Goal: Information Seeking & Learning: Learn about a topic

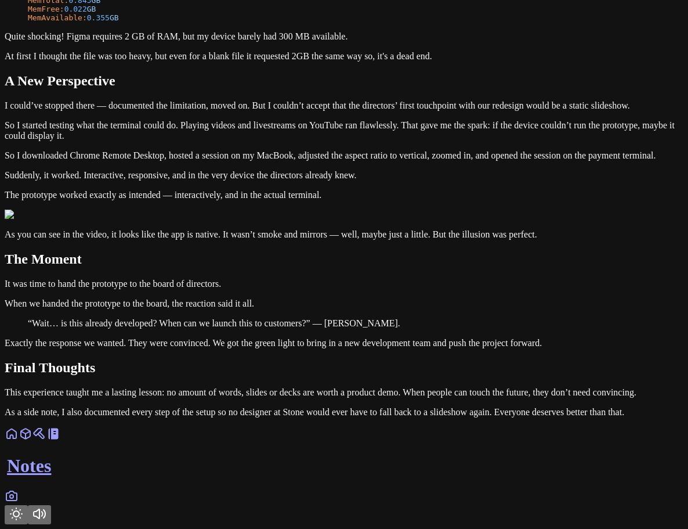
scroll to position [3325, 0]
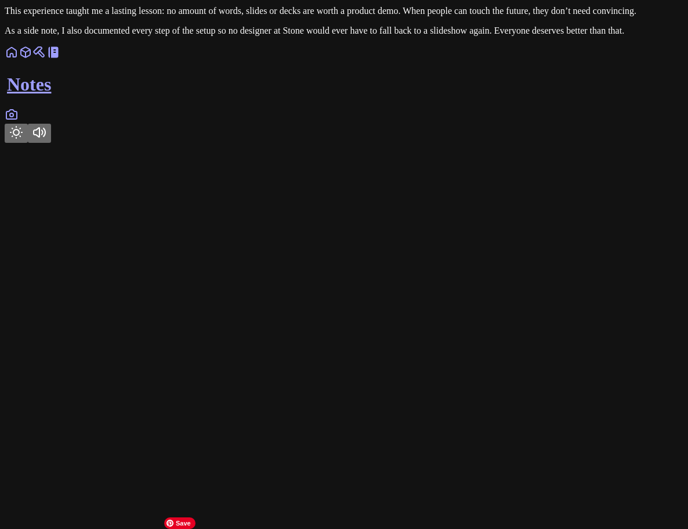
scroll to position [2959, 0]
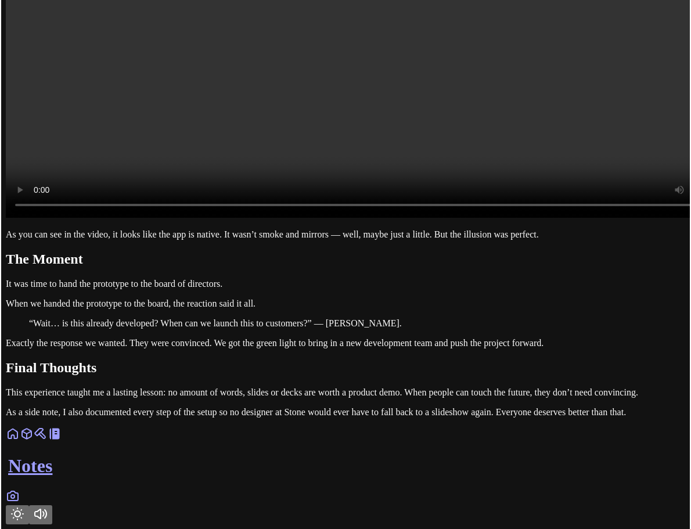
scroll to position [3076, 0]
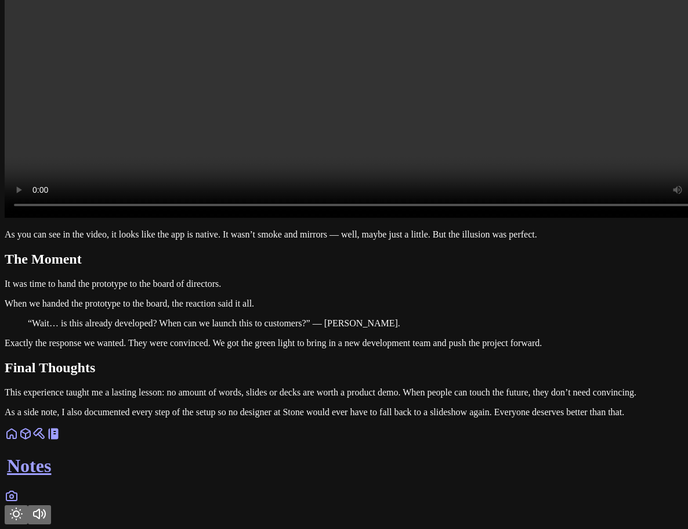
drag, startPoint x: 45, startPoint y: 329, endPoint x: 0, endPoint y: 341, distance: 46.3
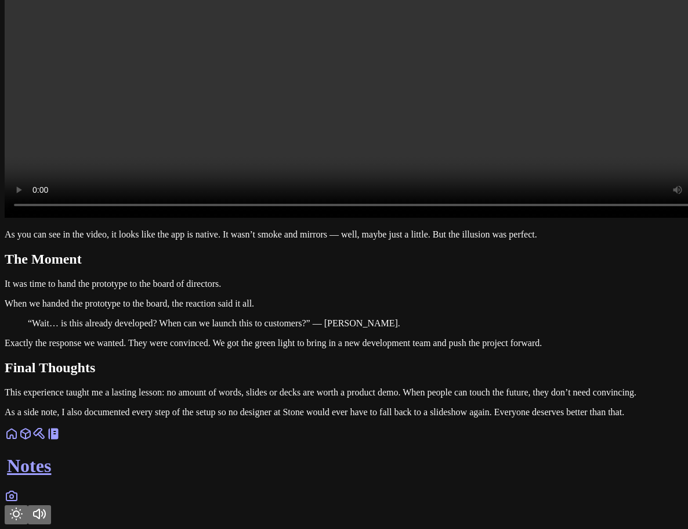
click at [23, 507] on icon "Toggle Theme" at bounding box center [16, 514] width 14 height 14
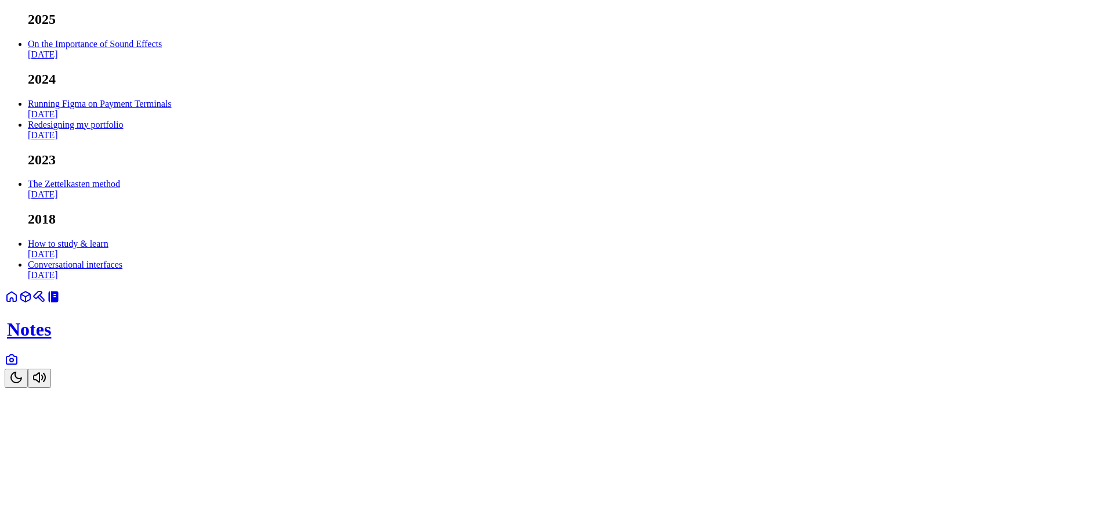
click at [171, 119] on link "Running Figma on Payment Terminals Oct 2024" at bounding box center [99, 109] width 143 height 20
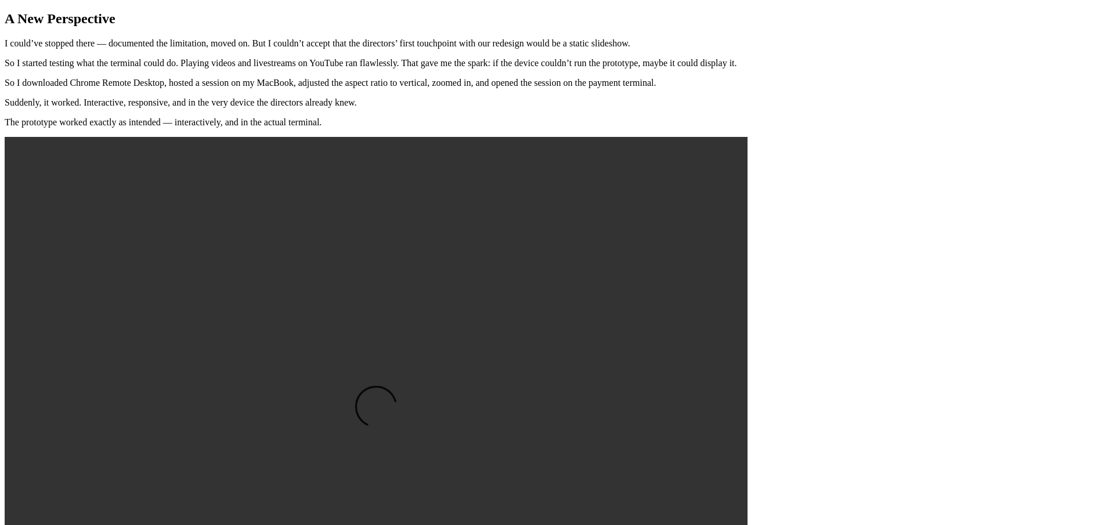
scroll to position [3017, 0]
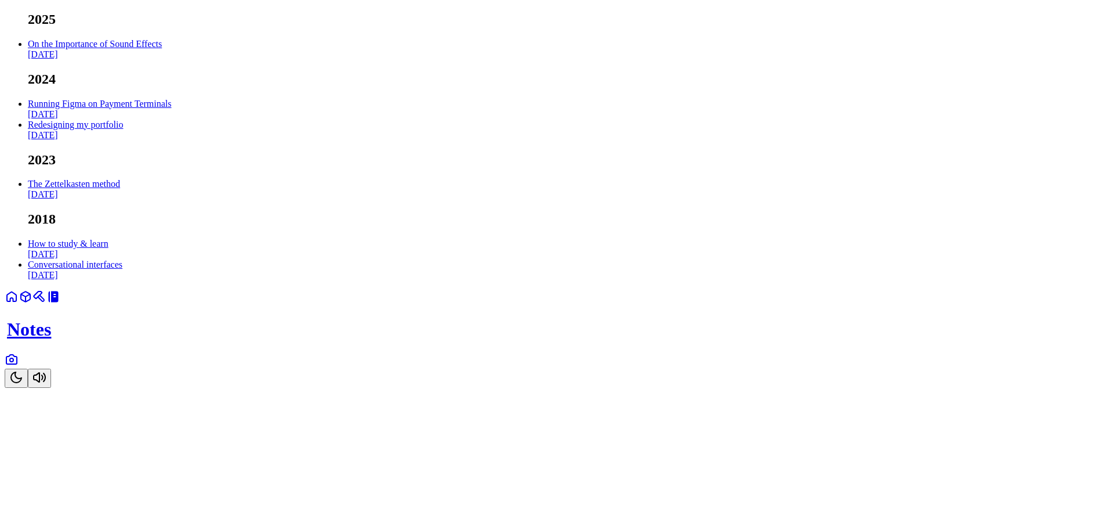
click at [171, 119] on link "Running Figma on Payment Terminals Oct 2024" at bounding box center [99, 109] width 143 height 20
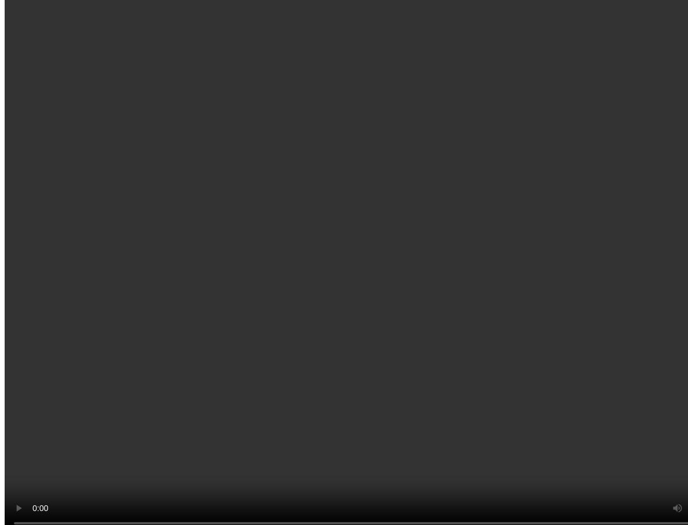
scroll to position [3017, 0]
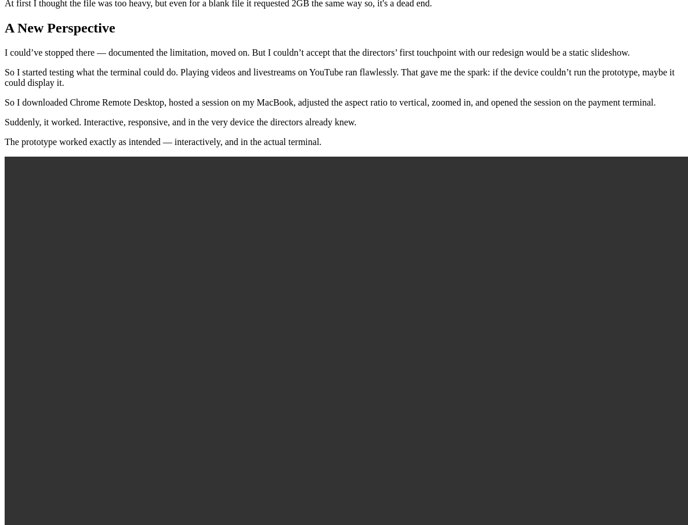
click at [209, 147] on p "The prototype worked exactly as intended — interactively, and in the actual ter…" at bounding box center [344, 142] width 679 height 10
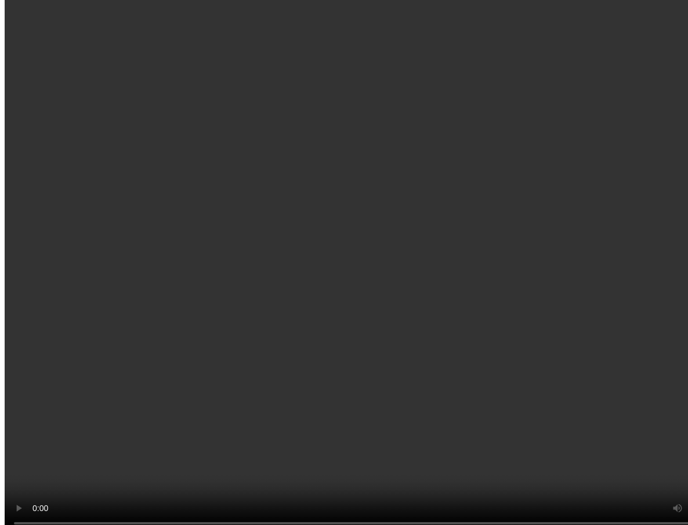
scroll to position [3190, 0]
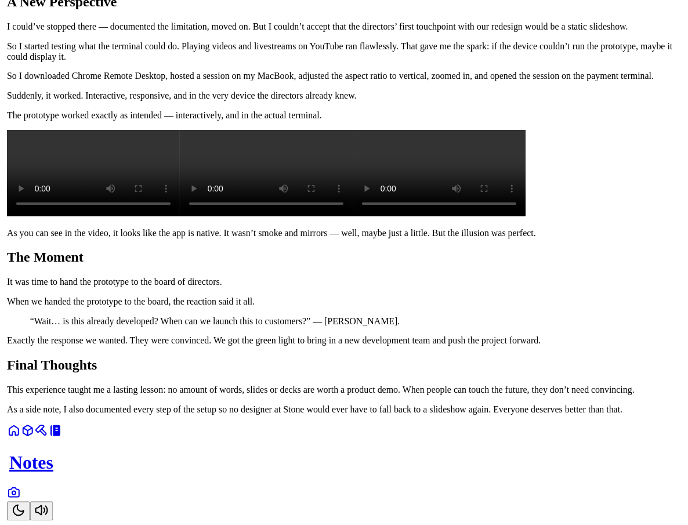
scroll to position [3076, 0]
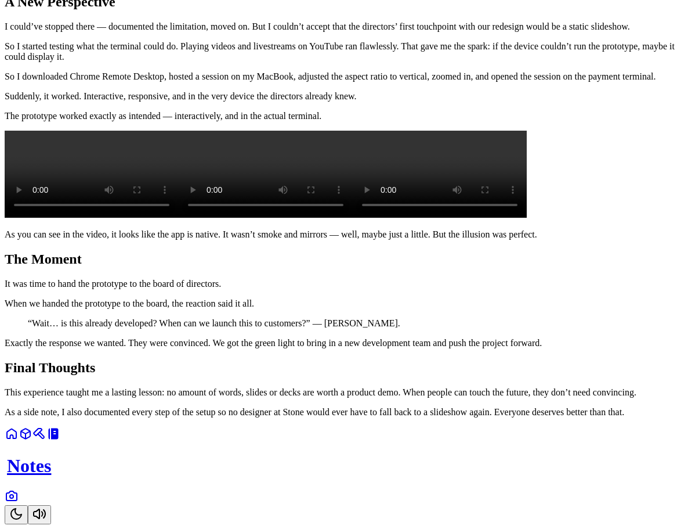
click at [440, 240] on p "As you can see in the video, it looks like the app is native. It wasn’t smoke a…" at bounding box center [344, 234] width 679 height 10
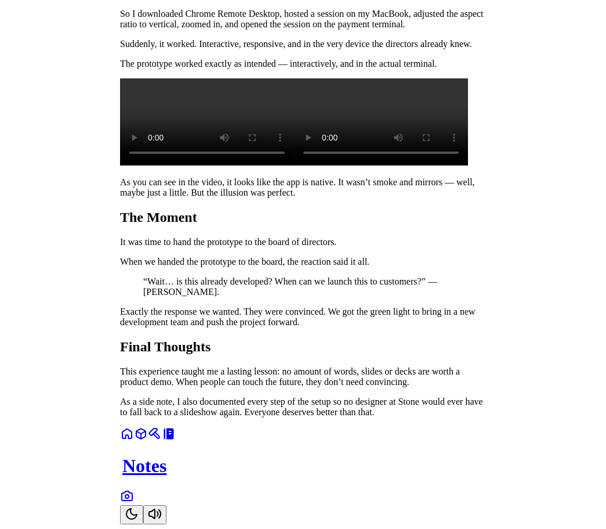
scroll to position [3058, 0]
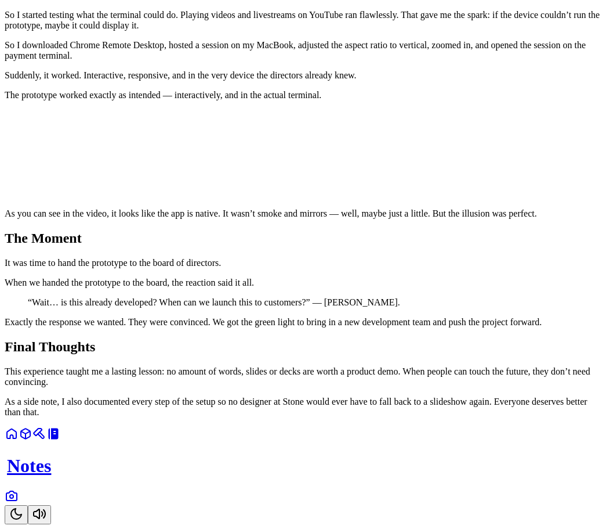
click at [353, 197] on video at bounding box center [266, 153] width 174 height 87
click at [179, 197] on video at bounding box center [92, 153] width 174 height 87
click at [353, 197] on video at bounding box center [266, 153] width 174 height 87
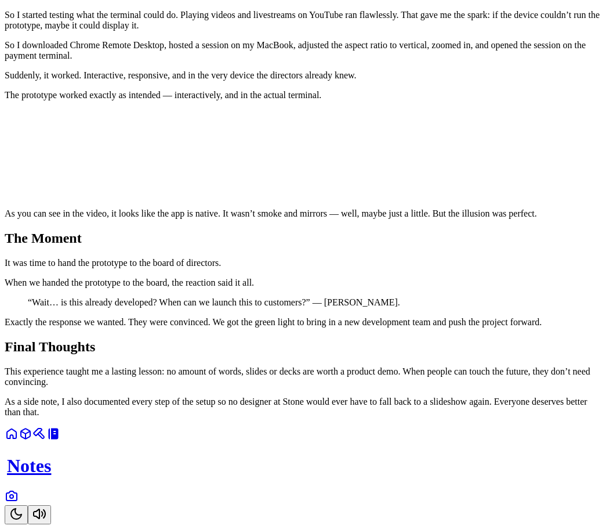
click at [353, 178] on video at bounding box center [266, 153] width 174 height 87
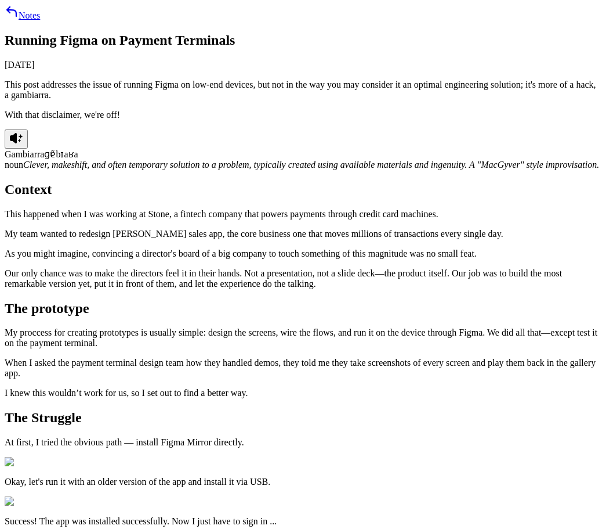
scroll to position [3057, 0]
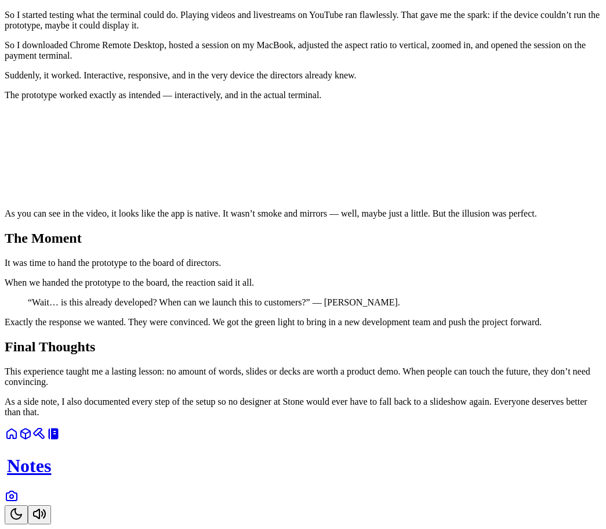
click at [179, 197] on video at bounding box center [92, 153] width 174 height 87
click at [353, 197] on video at bounding box center [266, 153] width 174 height 87
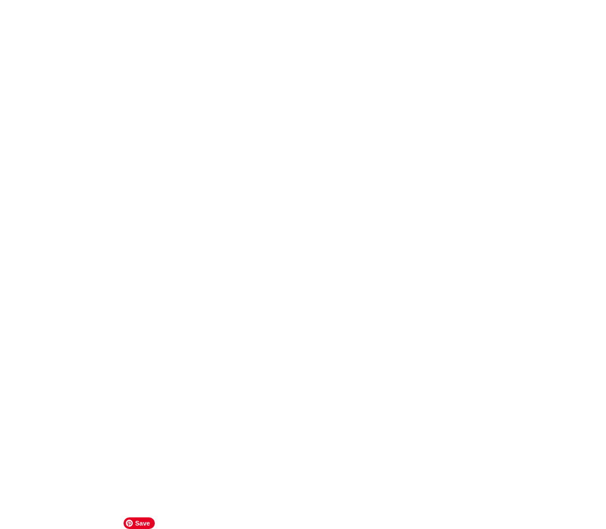
scroll to position [3134, 0]
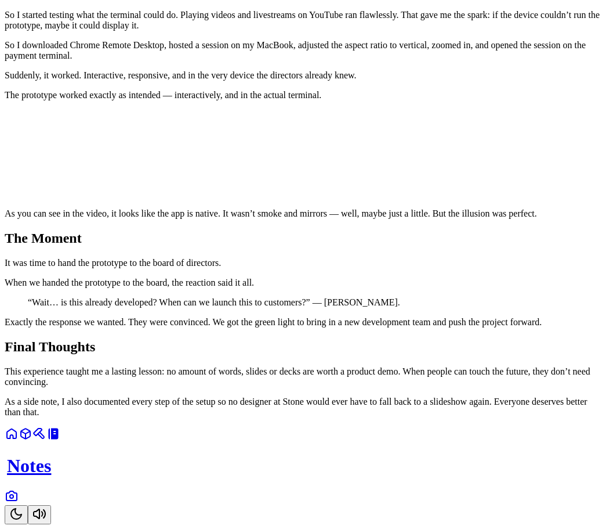
click at [389, 499] on div "Notes" at bounding box center [303, 476] width 597 height 98
click at [23, 507] on icon "Toggle Theme" at bounding box center [16, 514] width 14 height 14
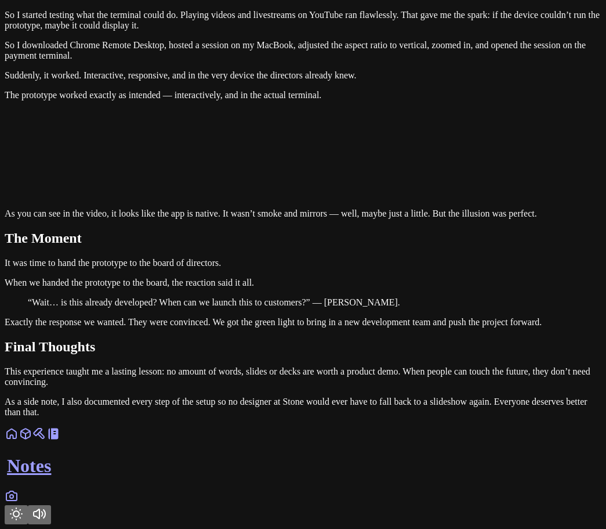
click at [23, 507] on icon "Toggle Theme" at bounding box center [16, 514] width 14 height 14
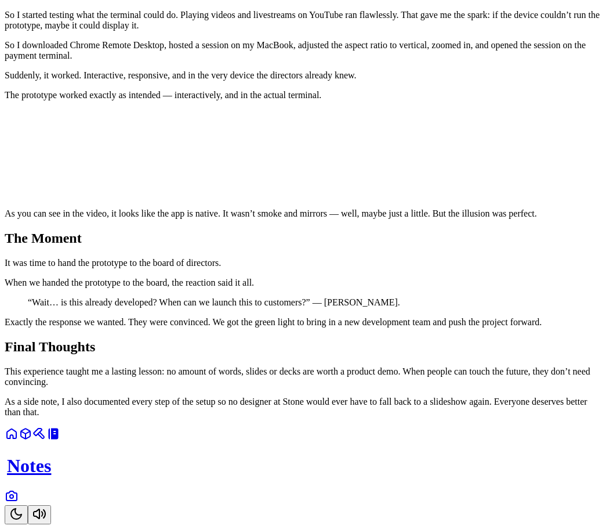
click at [23, 507] on icon "Toggle Theme" at bounding box center [16, 514] width 14 height 14
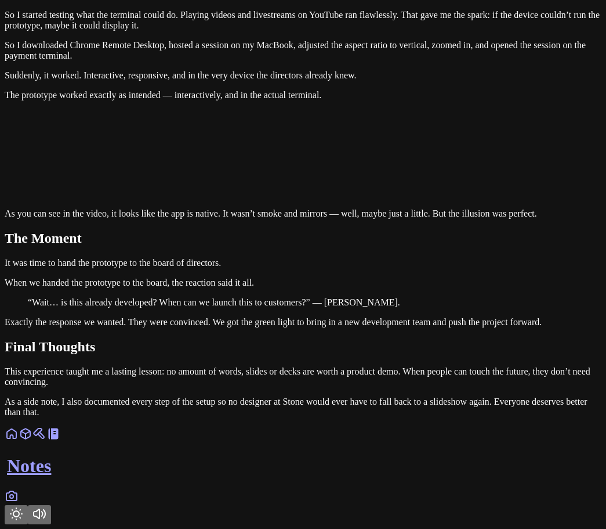
scroll to position [3106, 0]
click at [353, 113] on video at bounding box center [266, 153] width 174 height 87
click at [179, 197] on video at bounding box center [92, 153] width 174 height 87
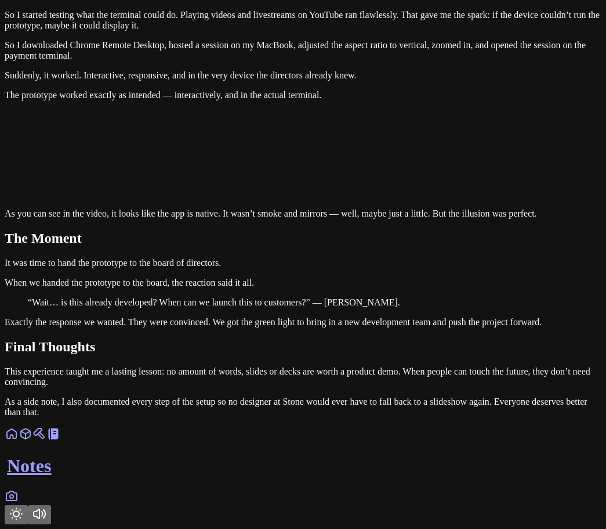
scroll to position [1335, 0]
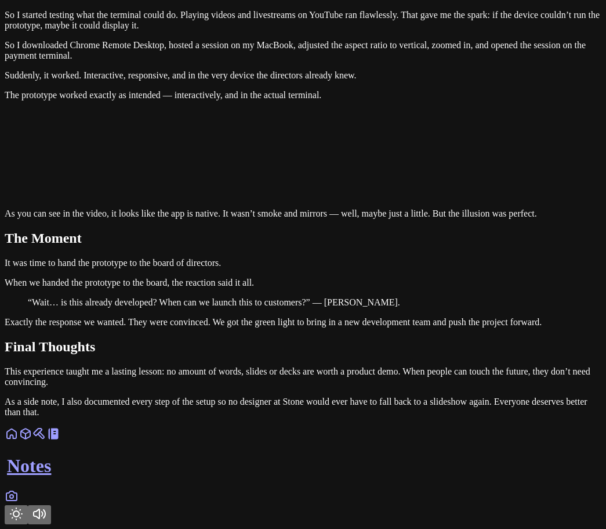
scroll to position [3366, 0]
click at [328, 327] on p "Exactly the response we wanted. They were convinced. We got the green light to …" at bounding box center [303, 322] width 597 height 10
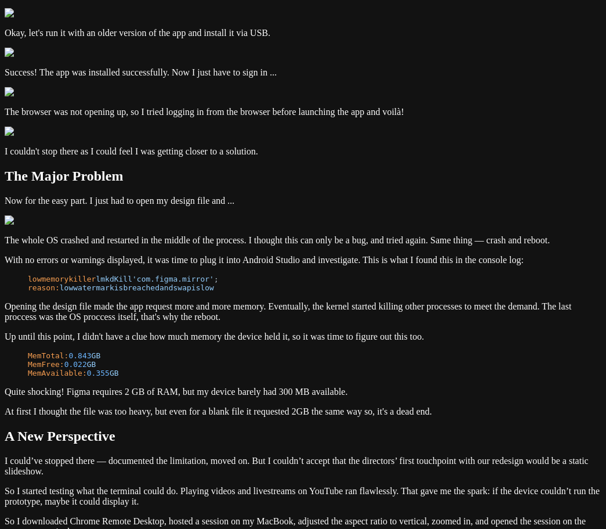
scroll to position [0, 0]
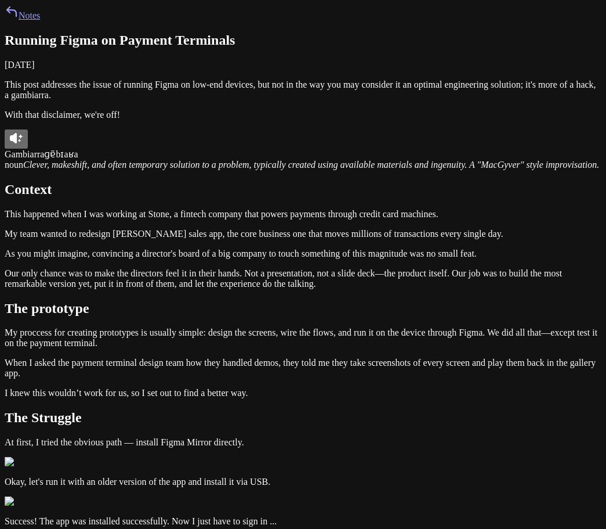
click at [28, 149] on button at bounding box center [16, 138] width 23 height 19
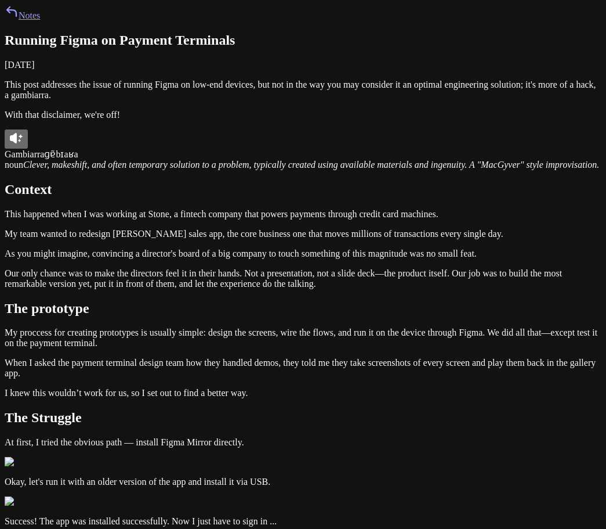
click at [28, 149] on button at bounding box center [16, 138] width 23 height 19
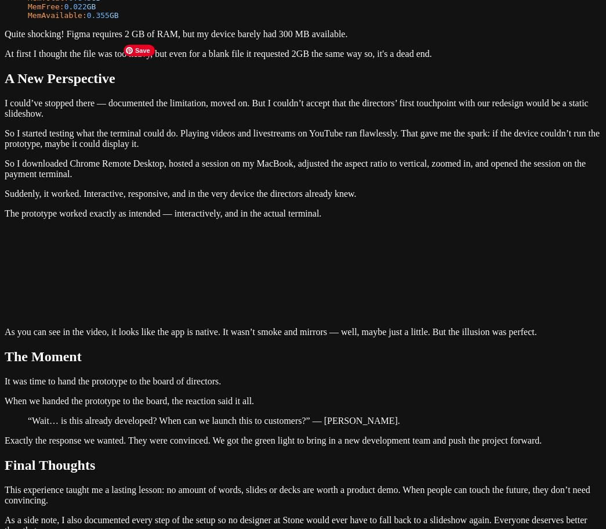
scroll to position [901, 0]
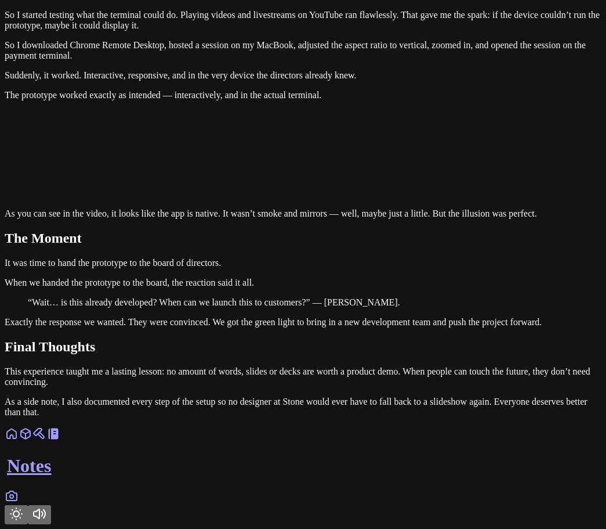
scroll to position [1539, 0]
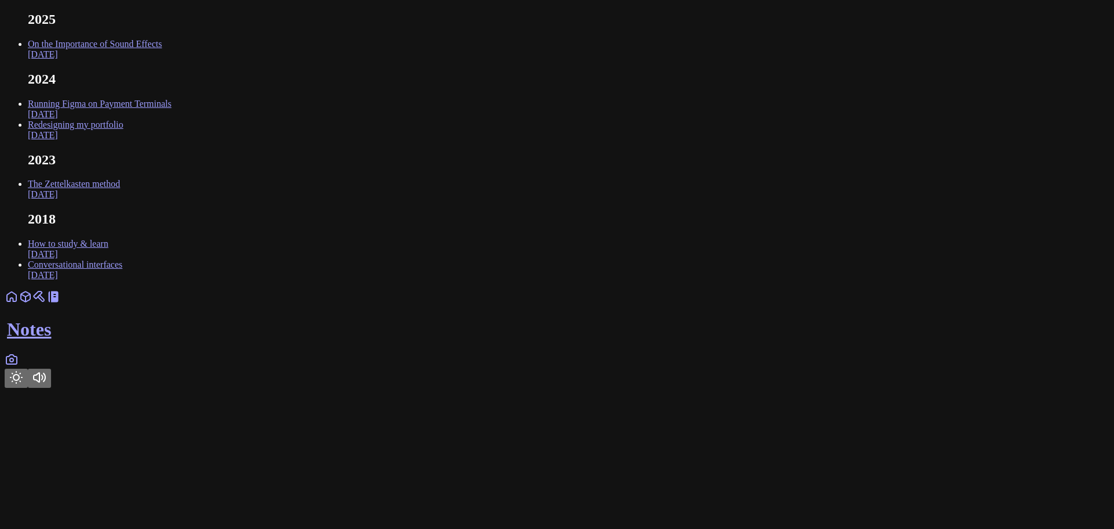
click at [171, 119] on link "Running Figma on Payment Terminals [DATE]" at bounding box center [99, 109] width 143 height 20
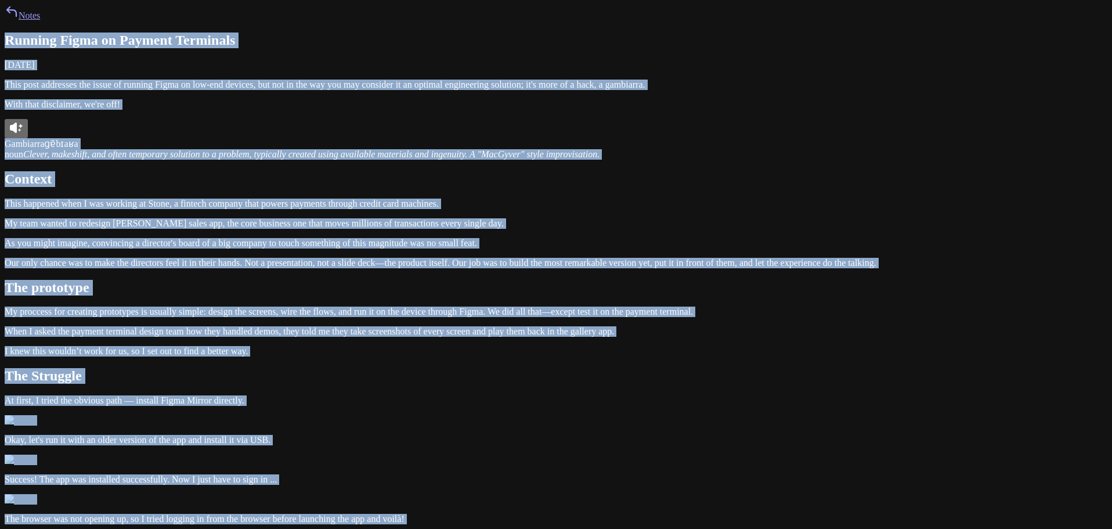
drag, startPoint x: 714, startPoint y: 454, endPoint x: 361, endPoint y: 96, distance: 502.7
copy article "Loremip Dolor si Ametcon Adipiscin Elitsed 63, 3678 Doei temp incididun utl etd…"
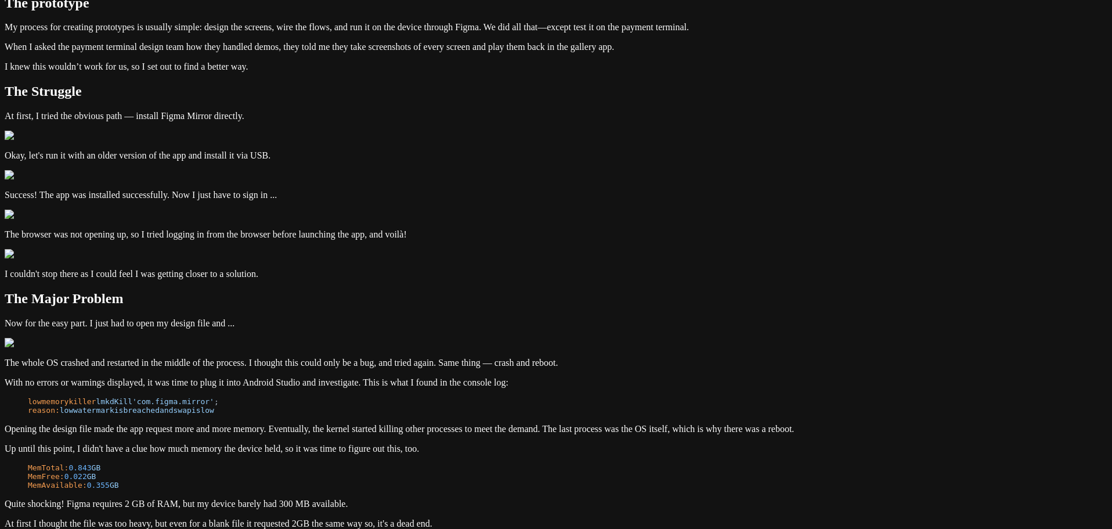
scroll to position [290, 0]
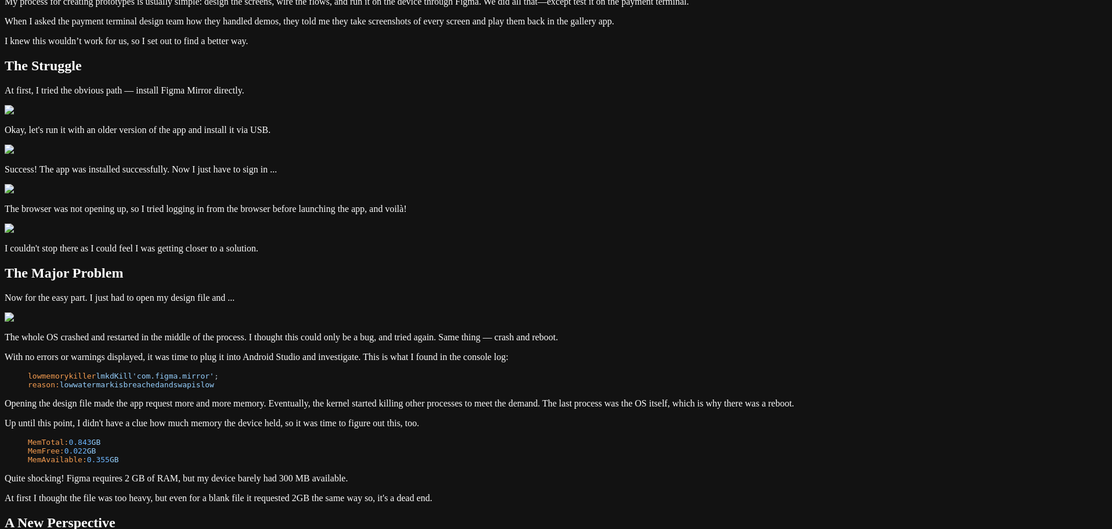
drag, startPoint x: 470, startPoint y: 243, endPoint x: 566, endPoint y: 261, distance: 98.0
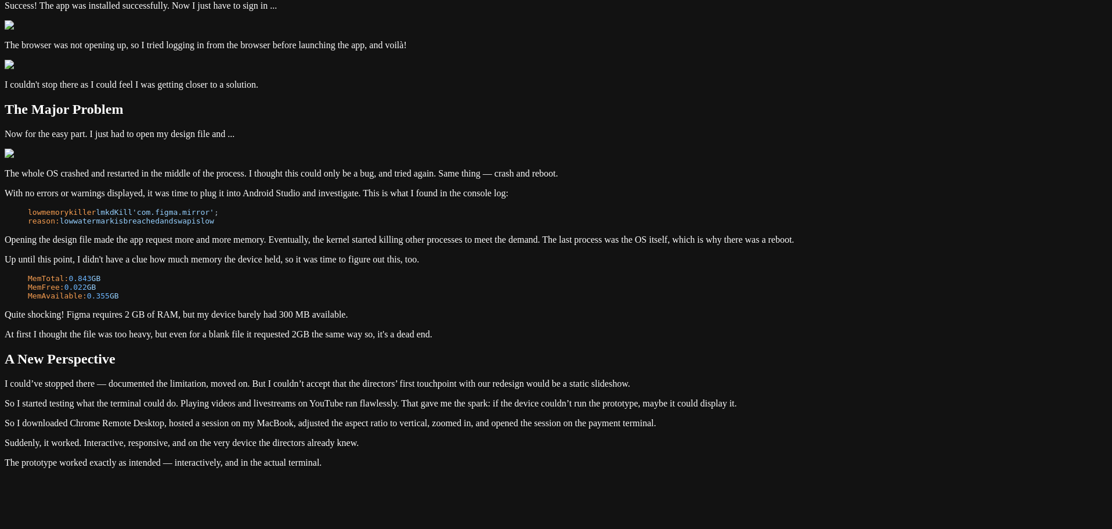
scroll to position [464, 0]
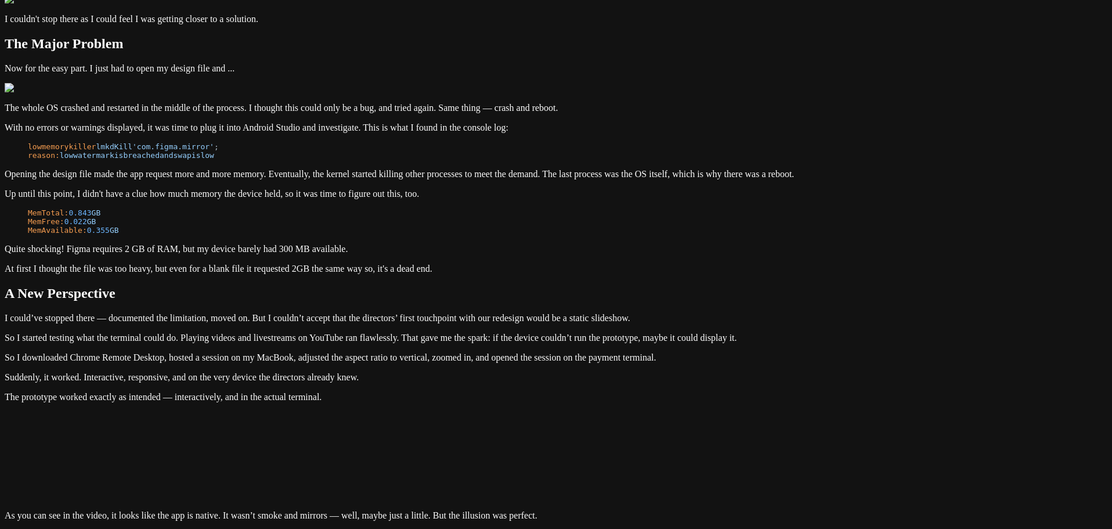
scroll to position [522, 0]
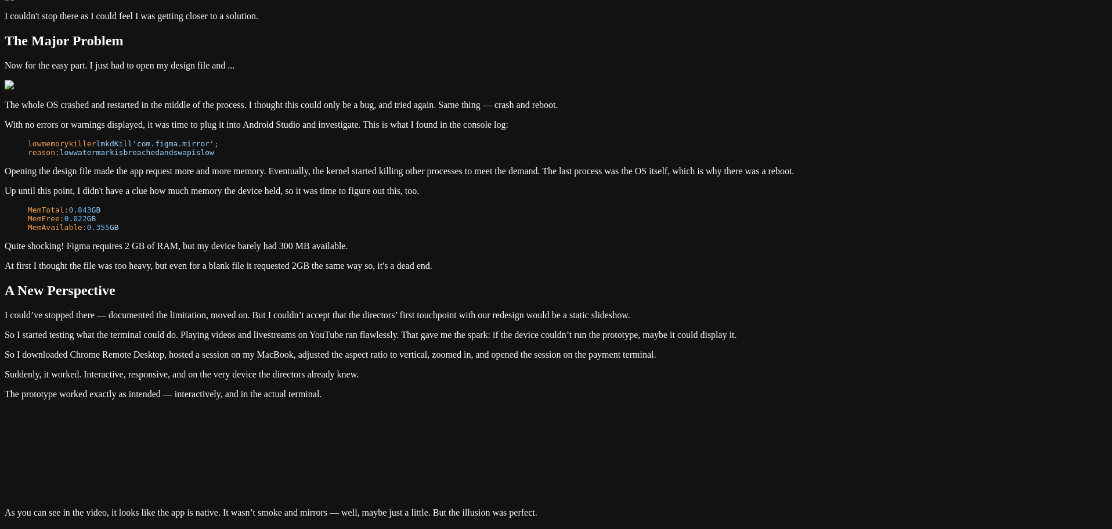
click at [629, 210] on article "Running Figma on Payment Terminals [DATE] This post addresses the issue of runn…" at bounding box center [556, 102] width 1103 height 1185
drag, startPoint x: 630, startPoint y: 194, endPoint x: 387, endPoint y: 182, distance: 242.8
click at [387, 182] on article "Running Figma on Payment Terminals [DATE] This post addresses the issue of runn…" at bounding box center [556, 102] width 1103 height 1185
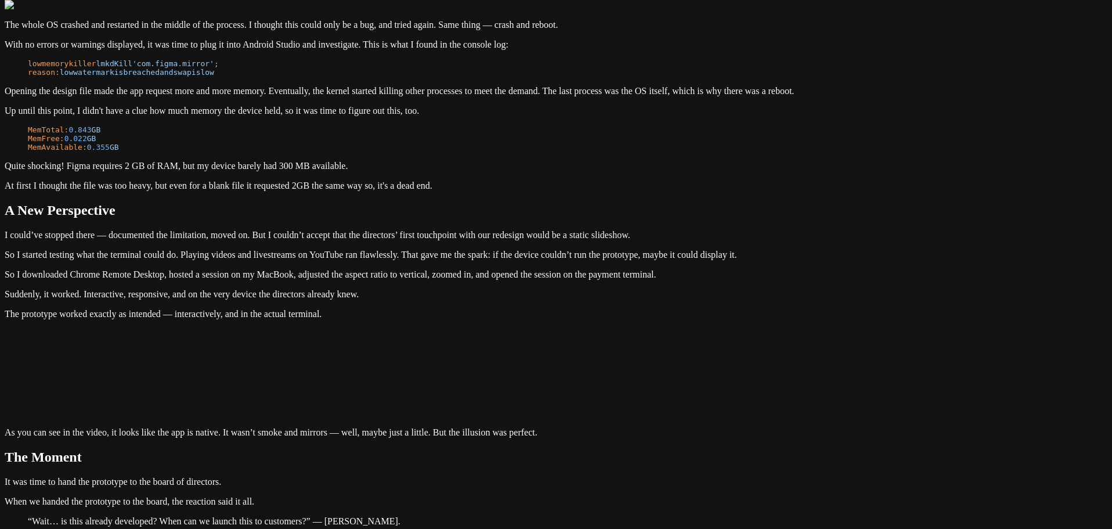
scroll to position [696, 0]
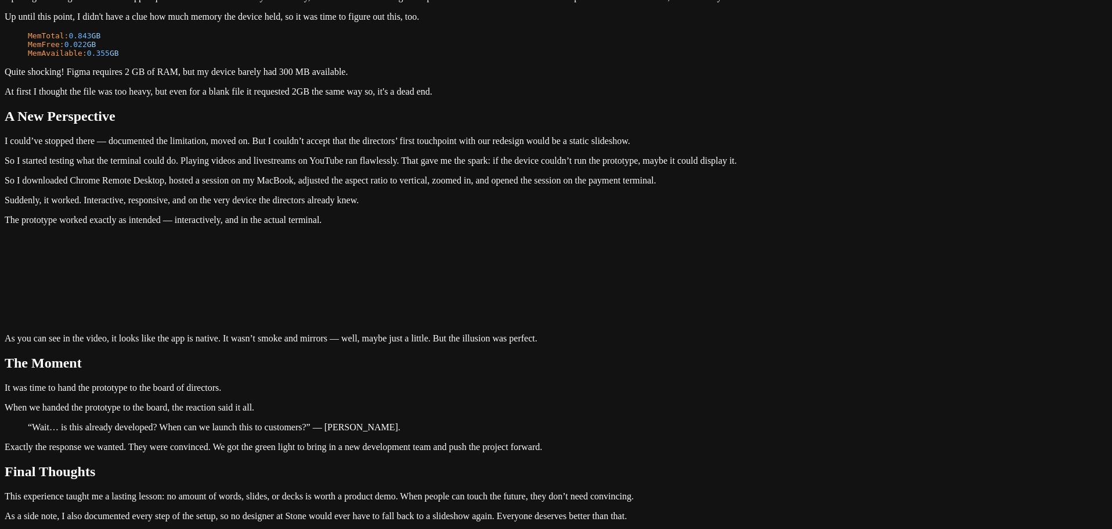
drag, startPoint x: 397, startPoint y: 87, endPoint x: 592, endPoint y: 86, distance: 194.4
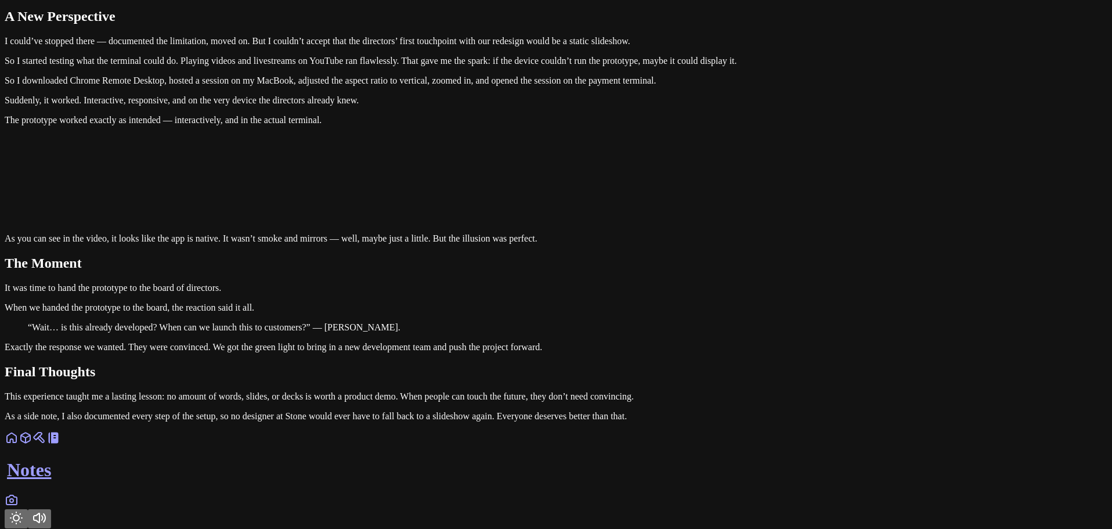
scroll to position [812, 0]
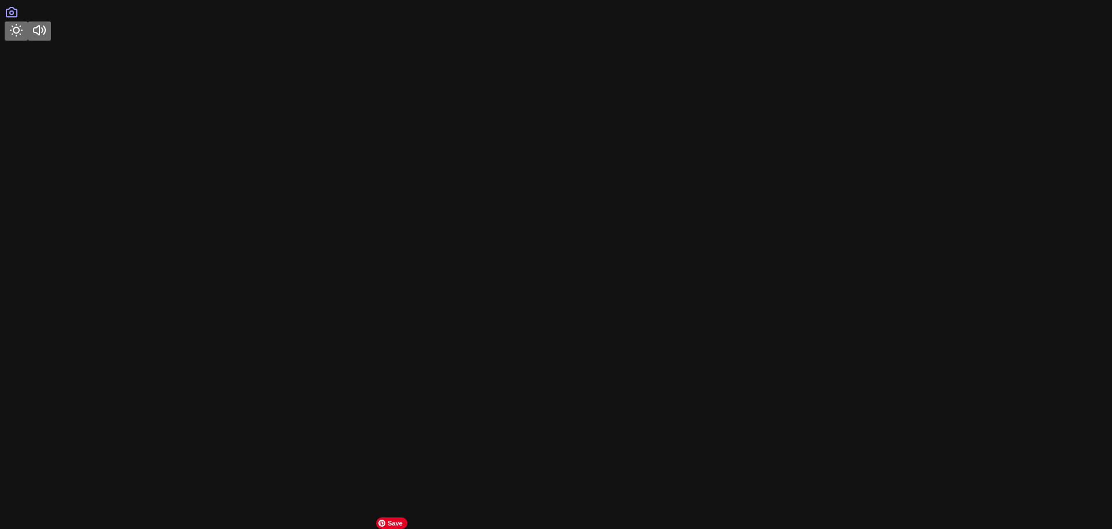
scroll to position [1683, 0]
